Goal: Register for event/course

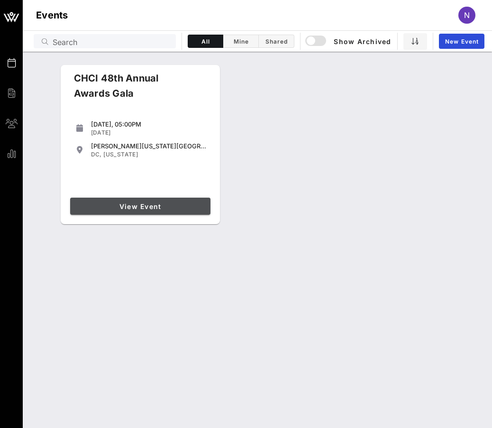
click at [139, 204] on span "View Event" at bounding box center [140, 207] width 133 height 8
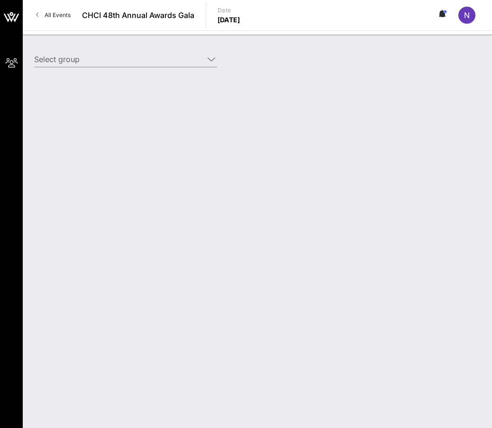
type input "Synchrony Financial (Synchrony Financial) [[PERSON_NAME], [PERSON_NAME][EMAIL_A…"
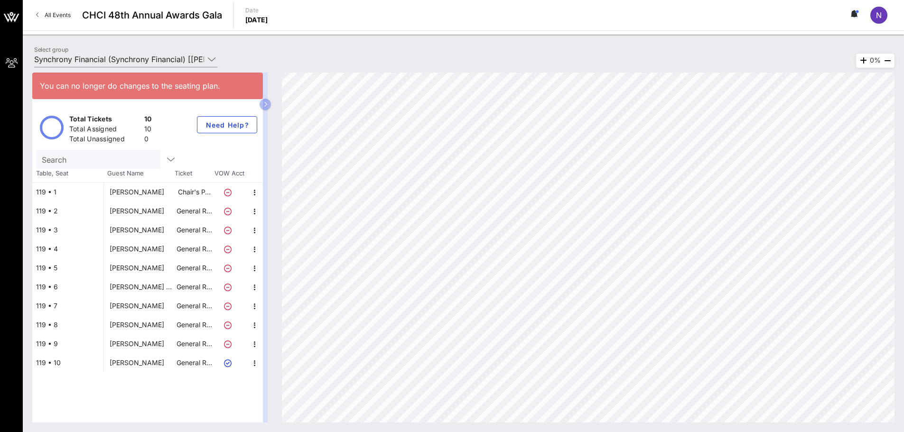
click at [157, 189] on div "[PERSON_NAME]" at bounding box center [139, 192] width 71 height 19
click at [142, 193] on div "[PERSON_NAME]" at bounding box center [137, 192] width 55 height 19
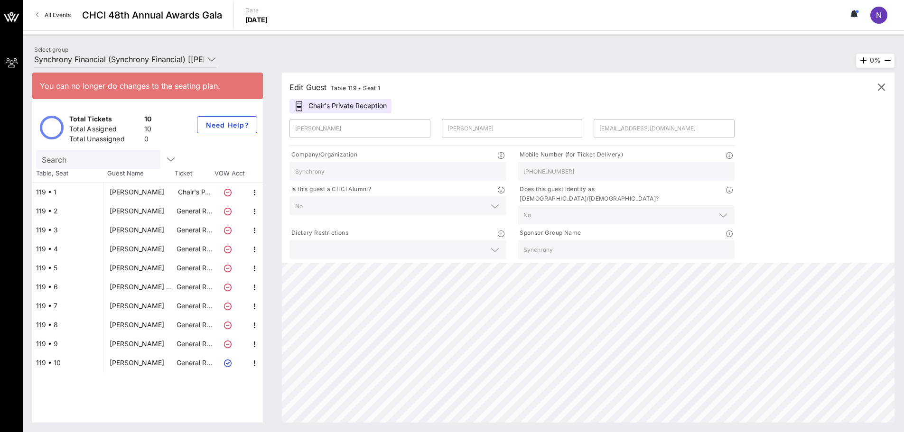
click at [142, 193] on div "[PERSON_NAME]" at bounding box center [137, 192] width 55 height 19
click at [134, 209] on div "[PERSON_NAME]" at bounding box center [137, 211] width 55 height 19
type input "Beto"
type input "Casellas"
type input "[PERSON_NAME][EMAIL_ADDRESS][PERSON_NAME][DOMAIN_NAME]"
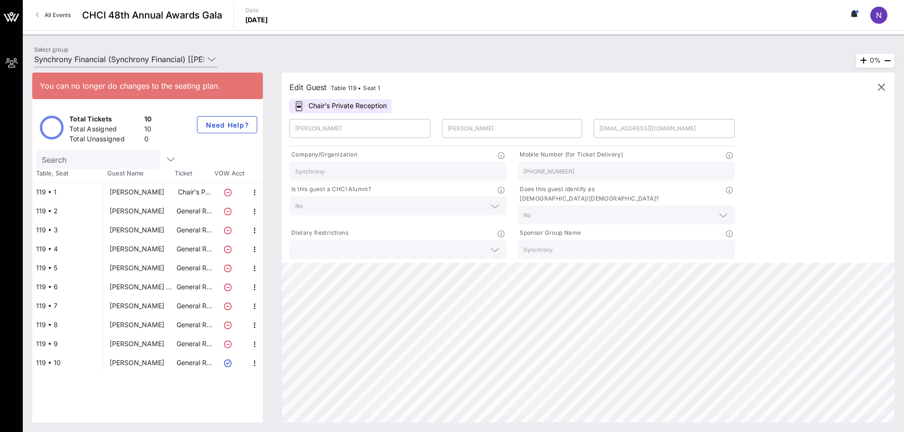
type input "[PHONE_NUMBER]"
click at [132, 227] on div "[PERSON_NAME]" at bounding box center [137, 230] width 55 height 19
type input "[PERSON_NAME]"
type input "[PERSON_NAME][EMAIL_ADDRESS][PERSON_NAME][DOMAIN_NAME]"
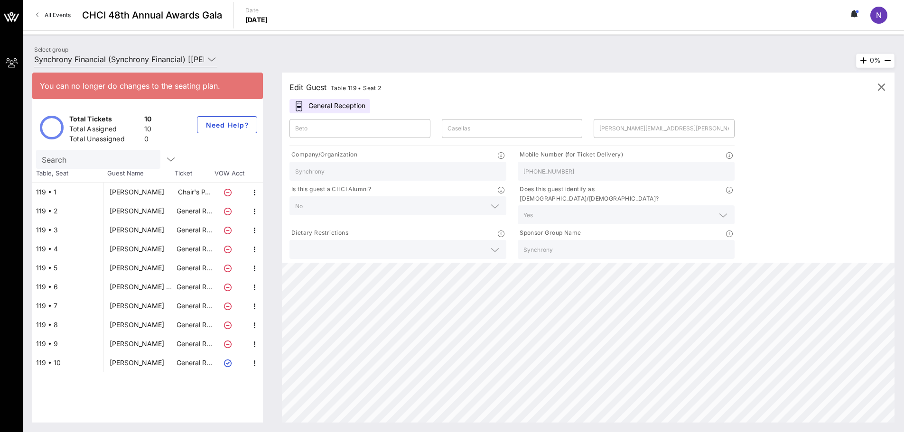
type input "[PHONE_NUMBER]"
click at [132, 243] on div "[PERSON_NAME]" at bounding box center [137, 249] width 55 height 19
type input "[PERSON_NAME]"
type input "[PERSON_NAME][EMAIL_ADDRESS][PERSON_NAME][DOMAIN_NAME]"
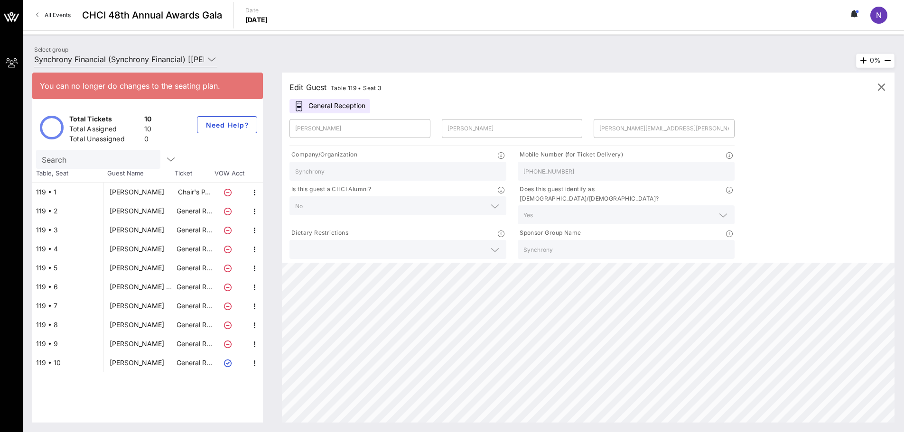
type input "[PHONE_NUMBER]"
